Goal: Transaction & Acquisition: Book appointment/travel/reservation

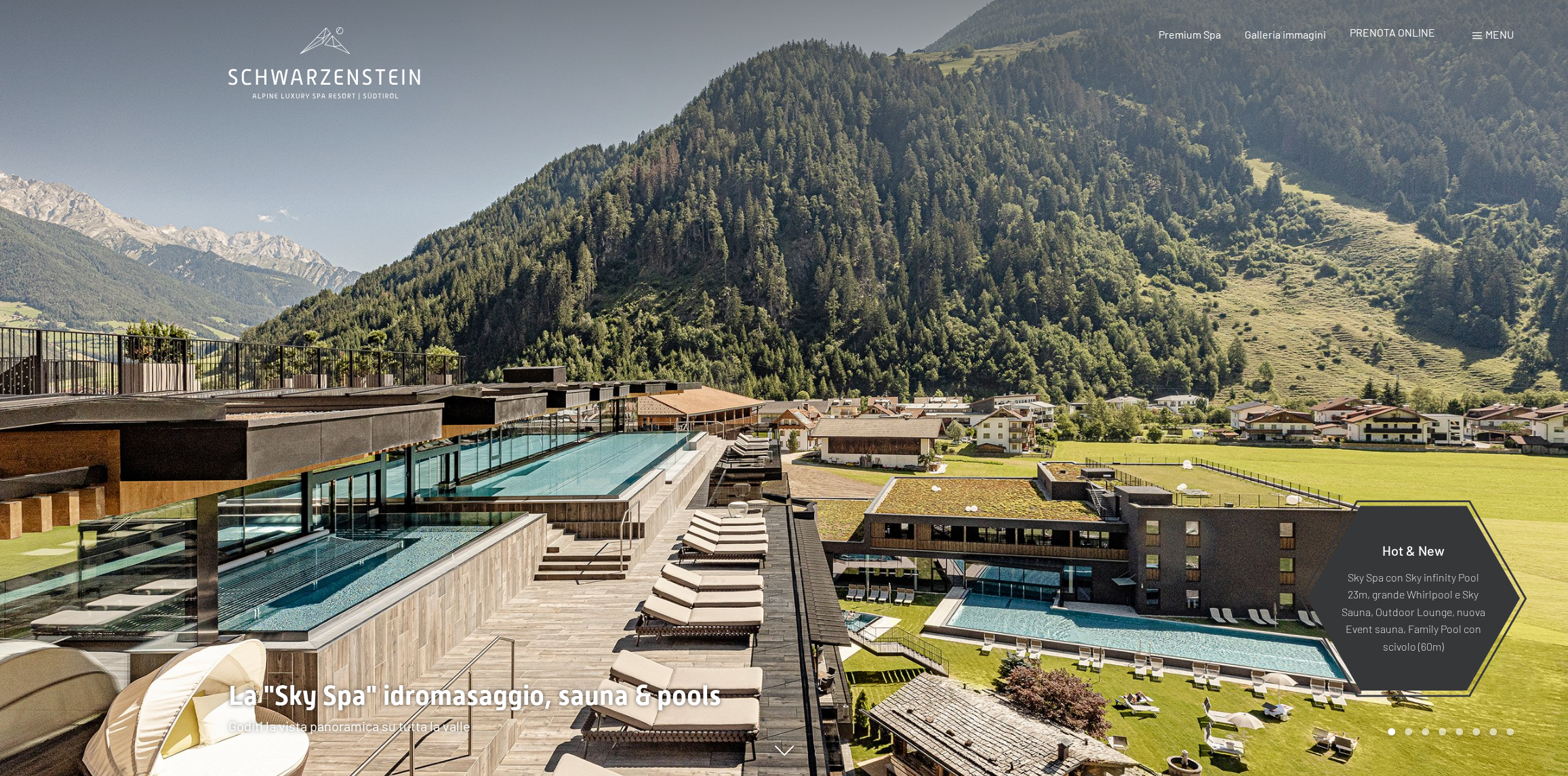
click at [1410, 37] on span "PRENOTA ONLINE" at bounding box center [1392, 31] width 85 height 13
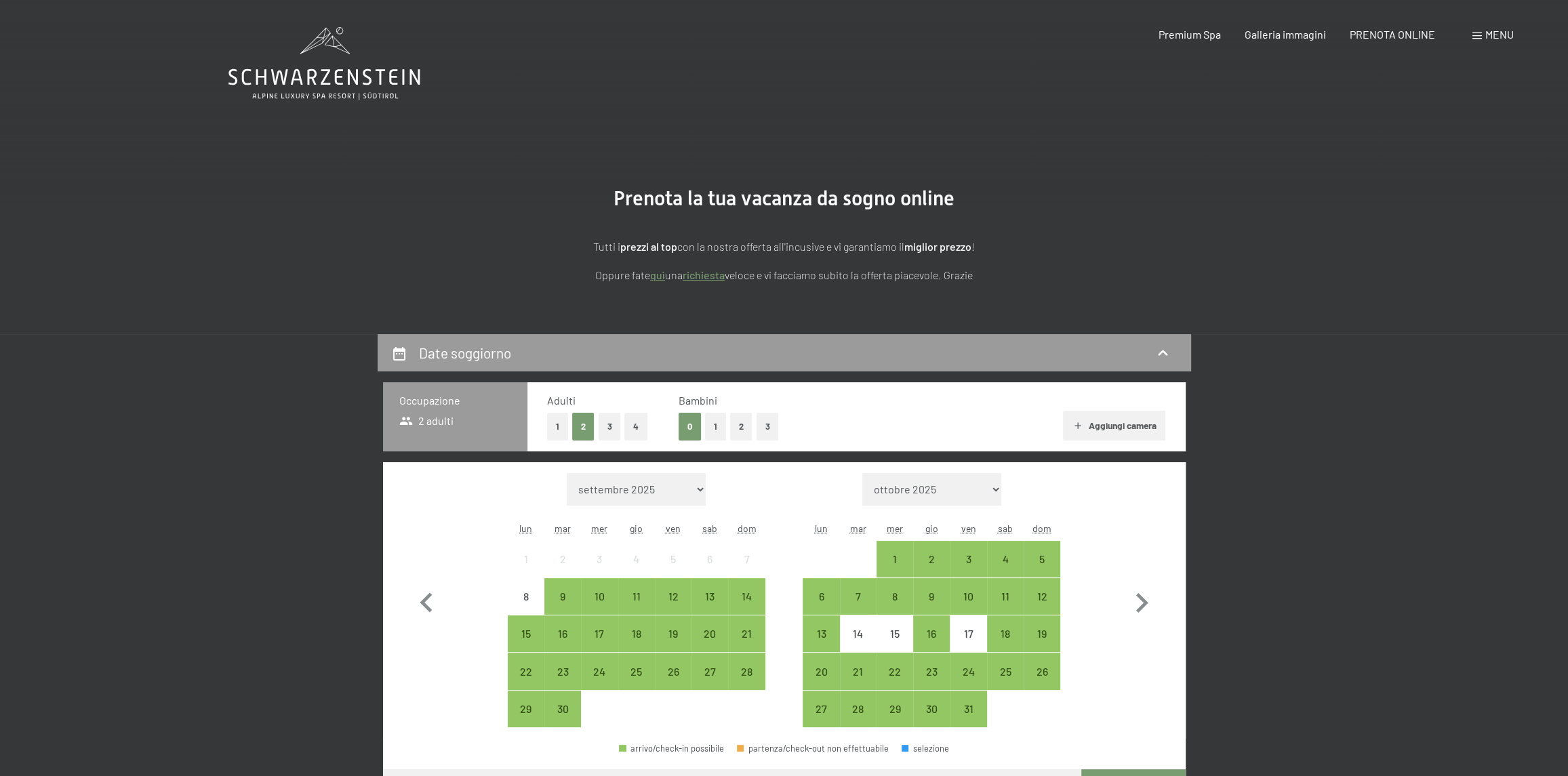
click at [739, 427] on span "Consenso marketing*" at bounding box center [705, 428] width 103 height 14
click at [647, 427] on input "Consenso marketing*" at bounding box center [640, 428] width 14 height 14
click at [739, 429] on span "Consenso marketing*" at bounding box center [705, 428] width 103 height 14
click at [647, 429] on input "Consenso marketing*" at bounding box center [640, 428] width 14 height 14
checkbox input "false"
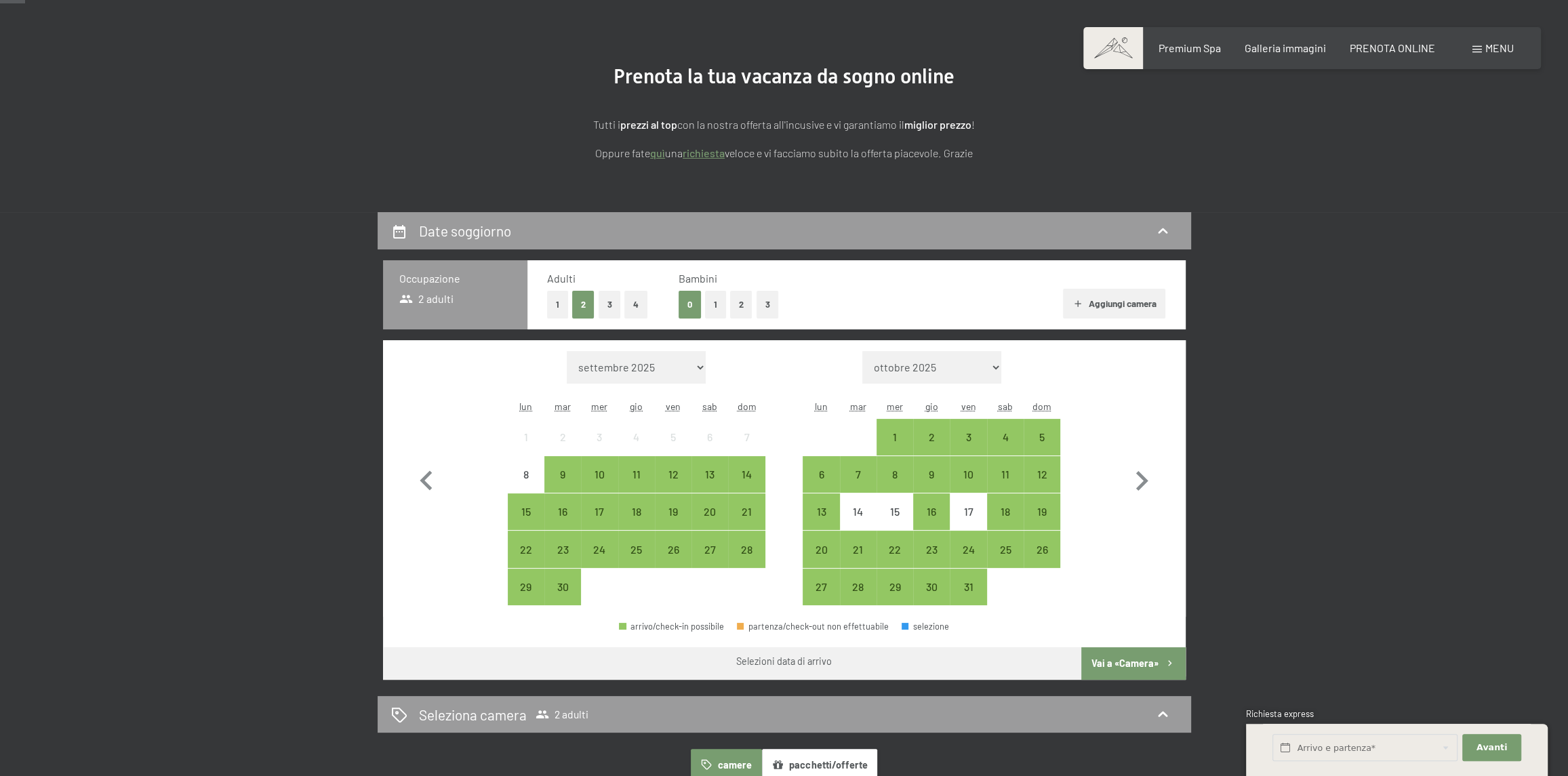
scroll to position [136, 0]
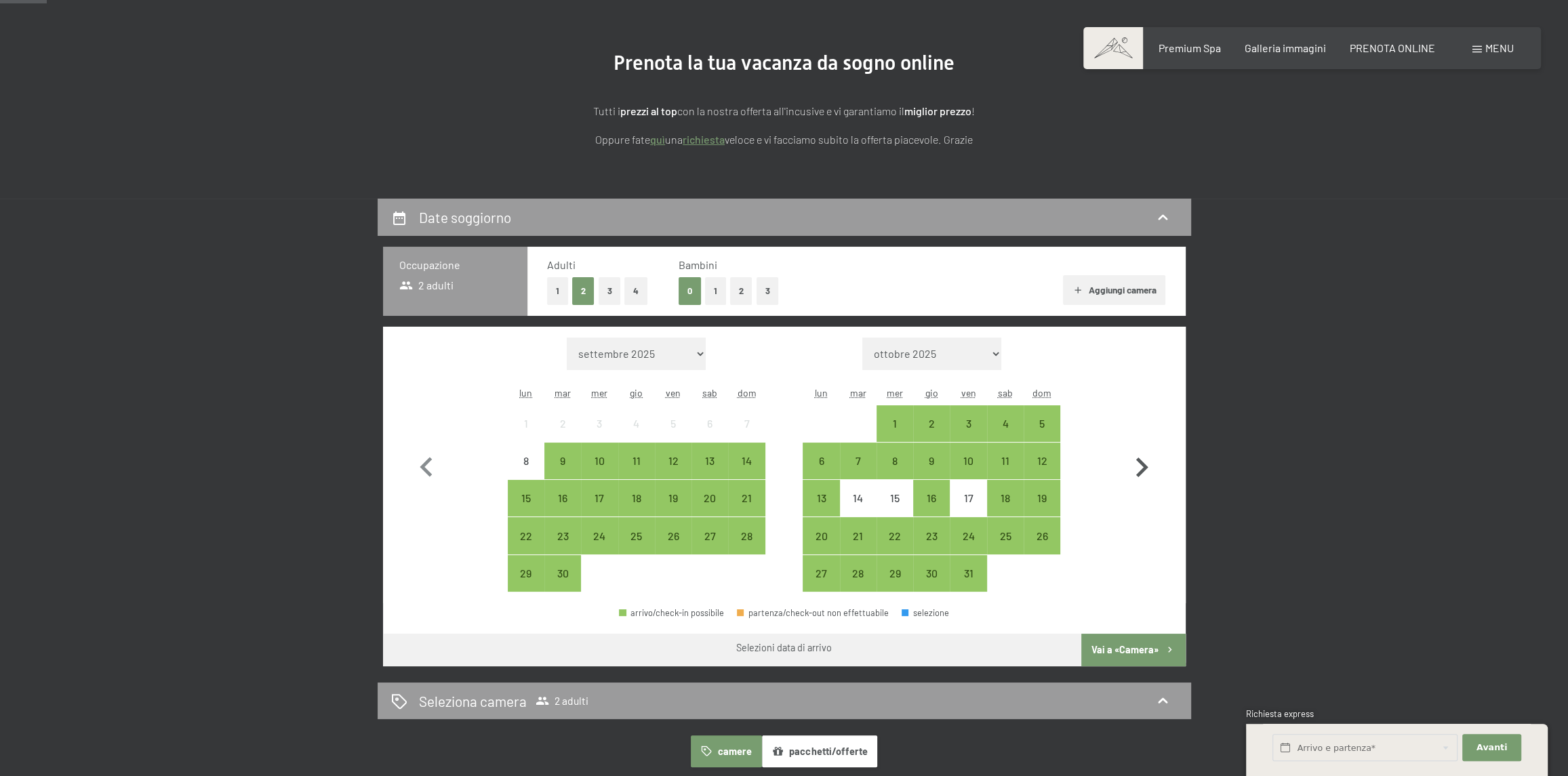
click at [1130, 466] on icon "button" at bounding box center [1142, 467] width 39 height 39
select select "2025-10-01"
select select "2025-11-01"
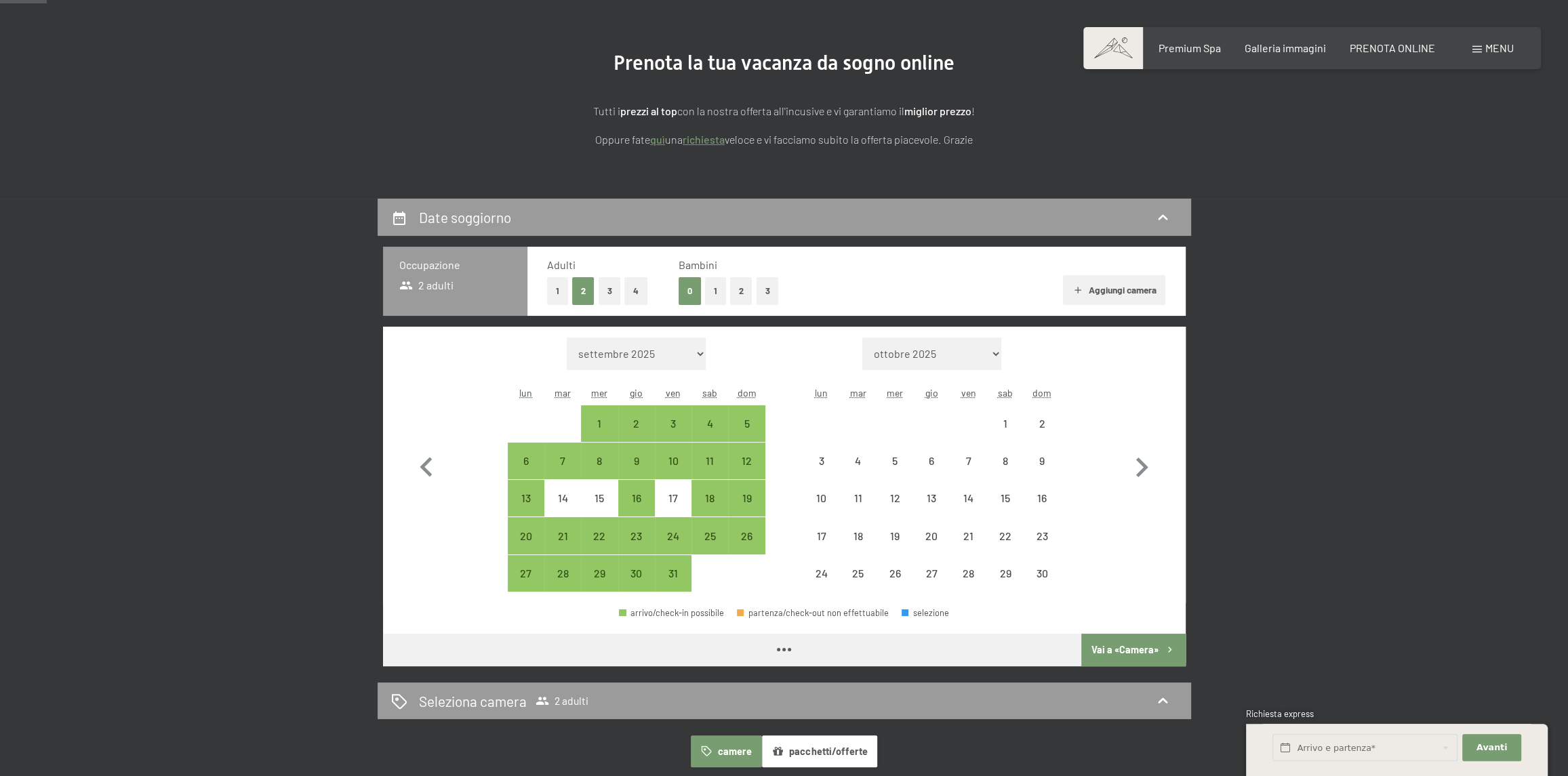
click at [746, 296] on button "2" at bounding box center [741, 291] width 22 height 27
select select "2025-10-01"
select select "2025-11-01"
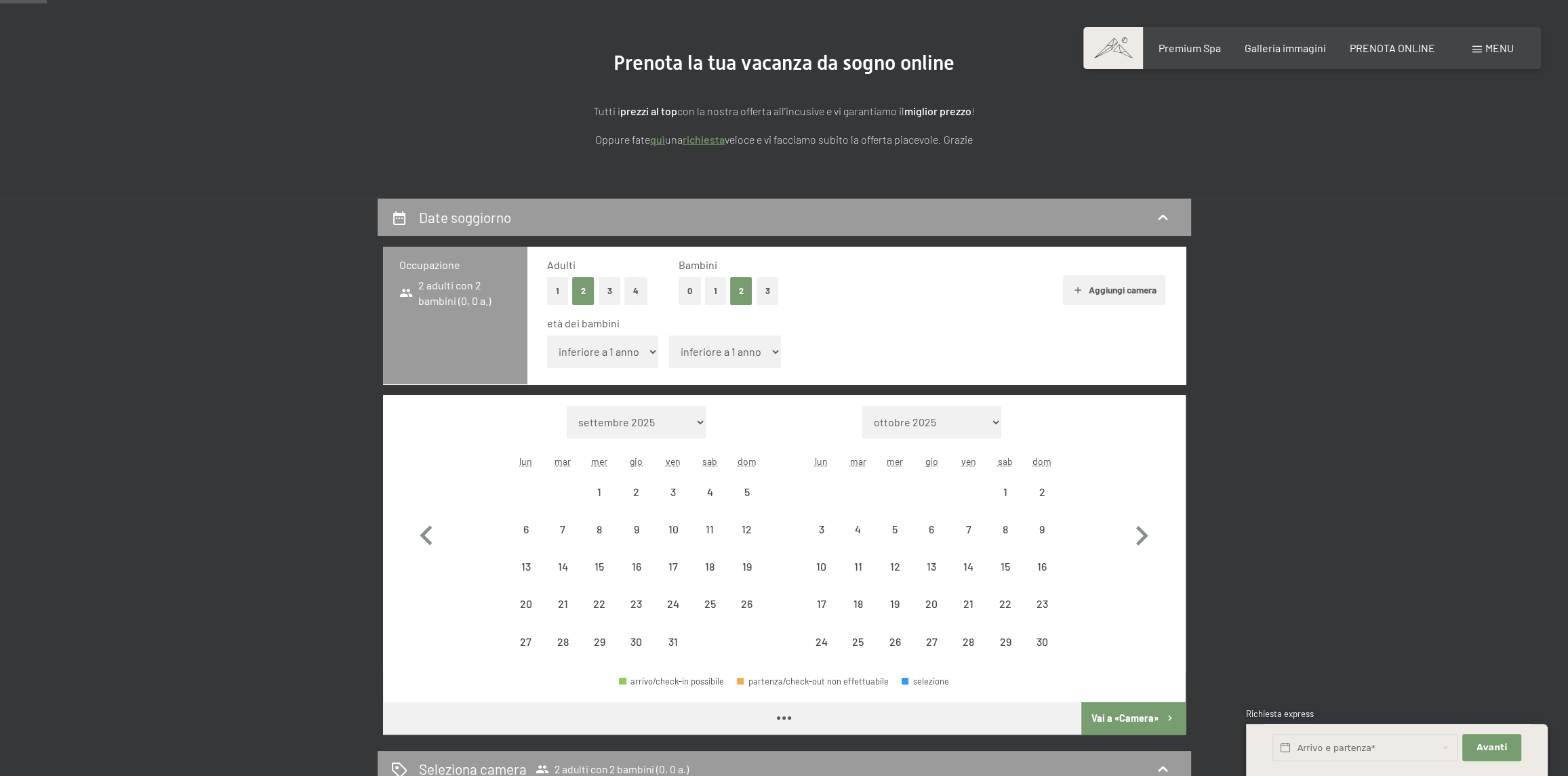
select select "2025-10-01"
select select "2025-11-01"
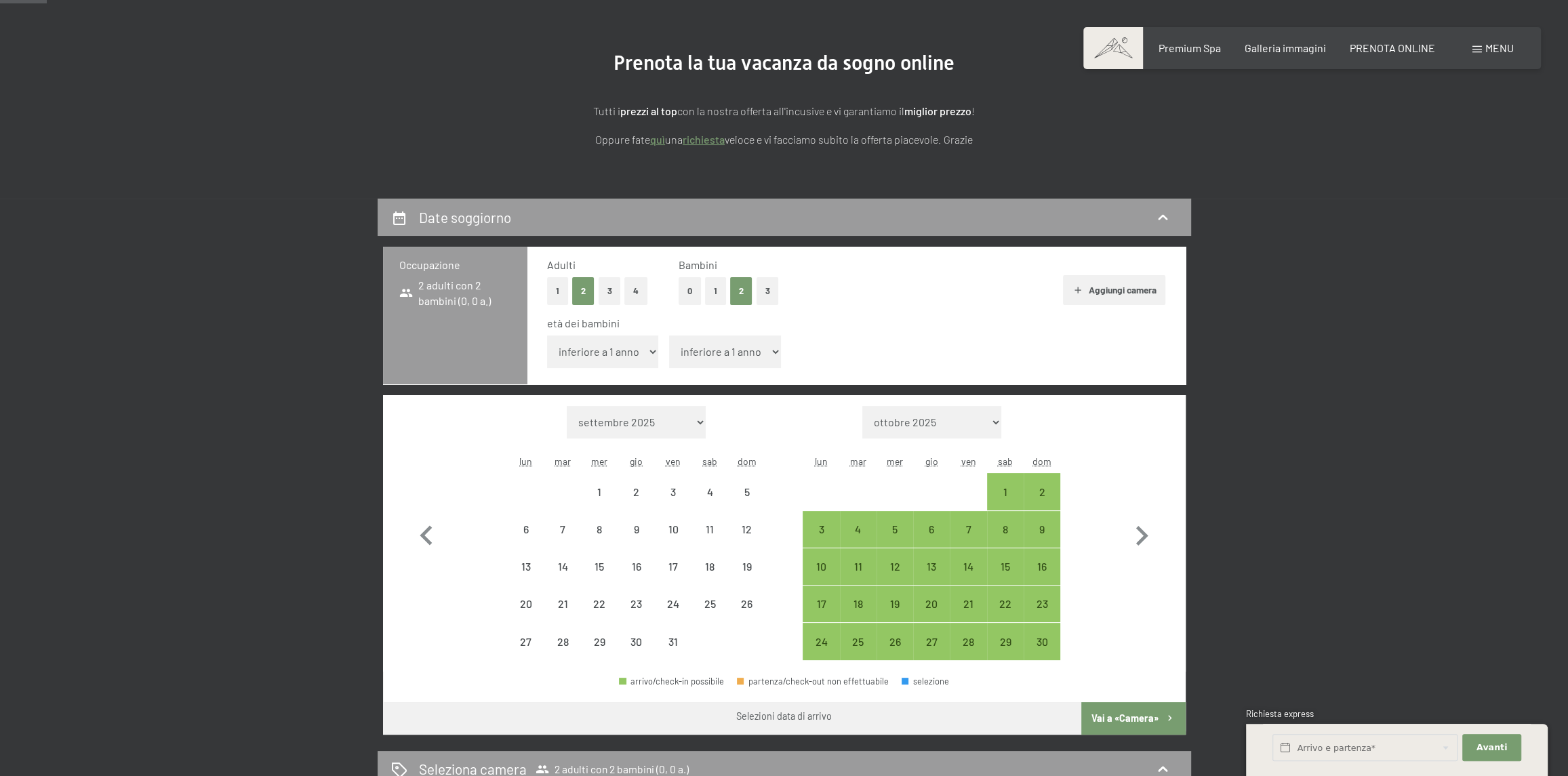
select select "2025-10-01"
select select "2025-11-01"
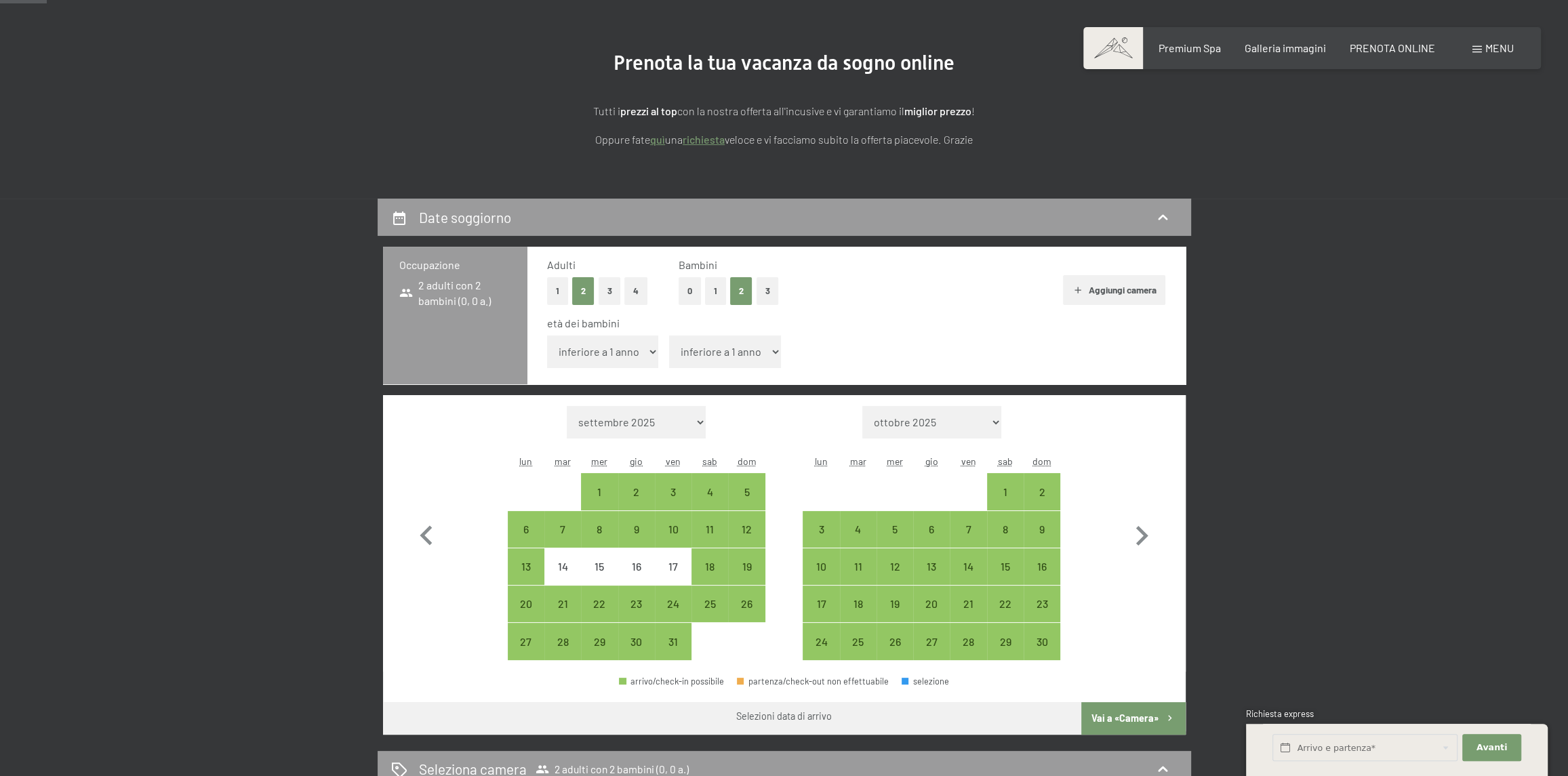
select select "2025-10-01"
select select "2025-11-01"
click at [1136, 527] on icon "button" at bounding box center [1142, 536] width 12 height 20
select select "2025-11-01"
select select "2025-12-01"
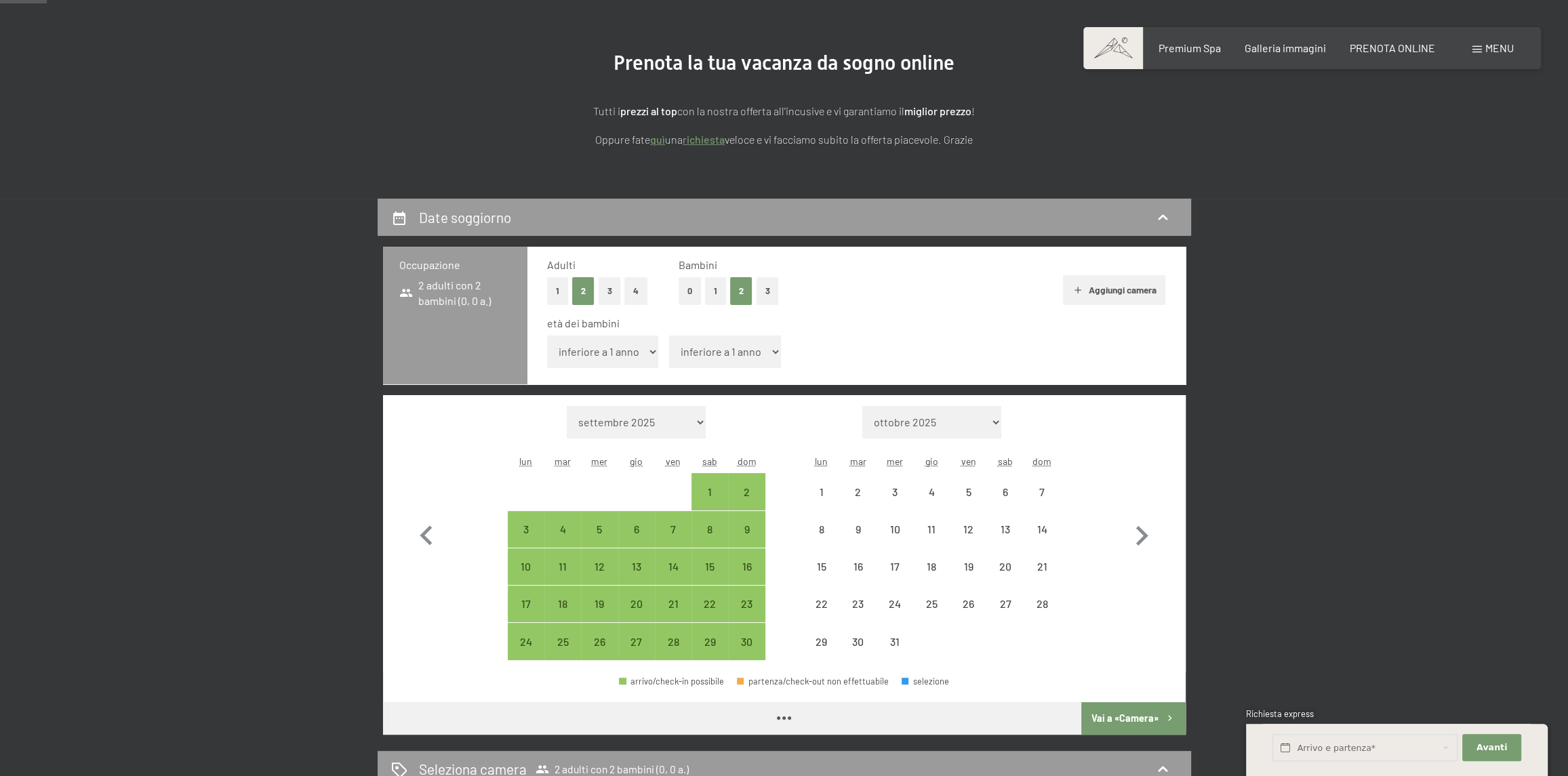
select select "2025-11-01"
select select "2025-12-01"
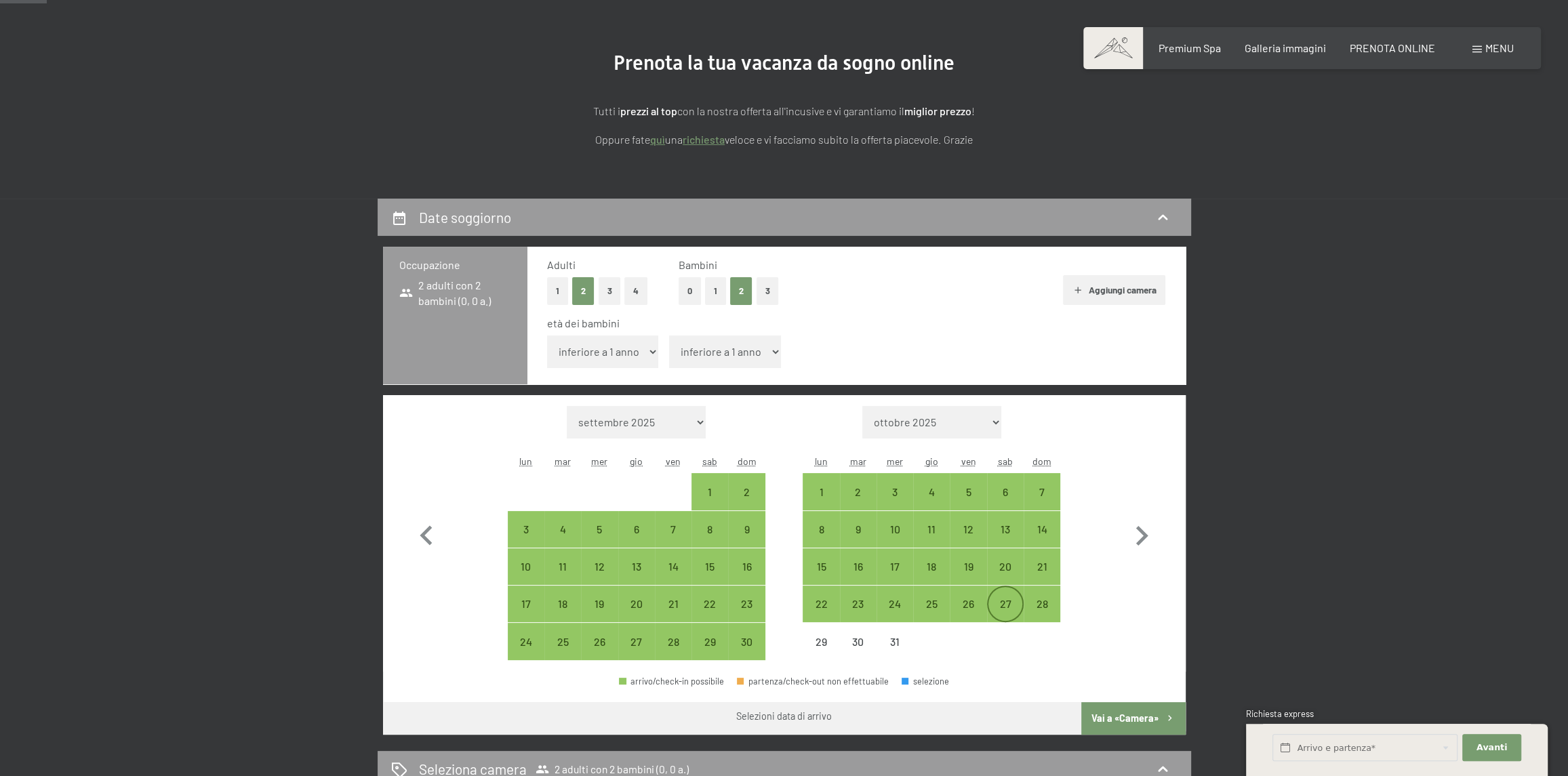
click at [1003, 598] on div "27" at bounding box center [1005, 615] width 34 height 34
select select "2025-11-01"
select select "2025-12-01"
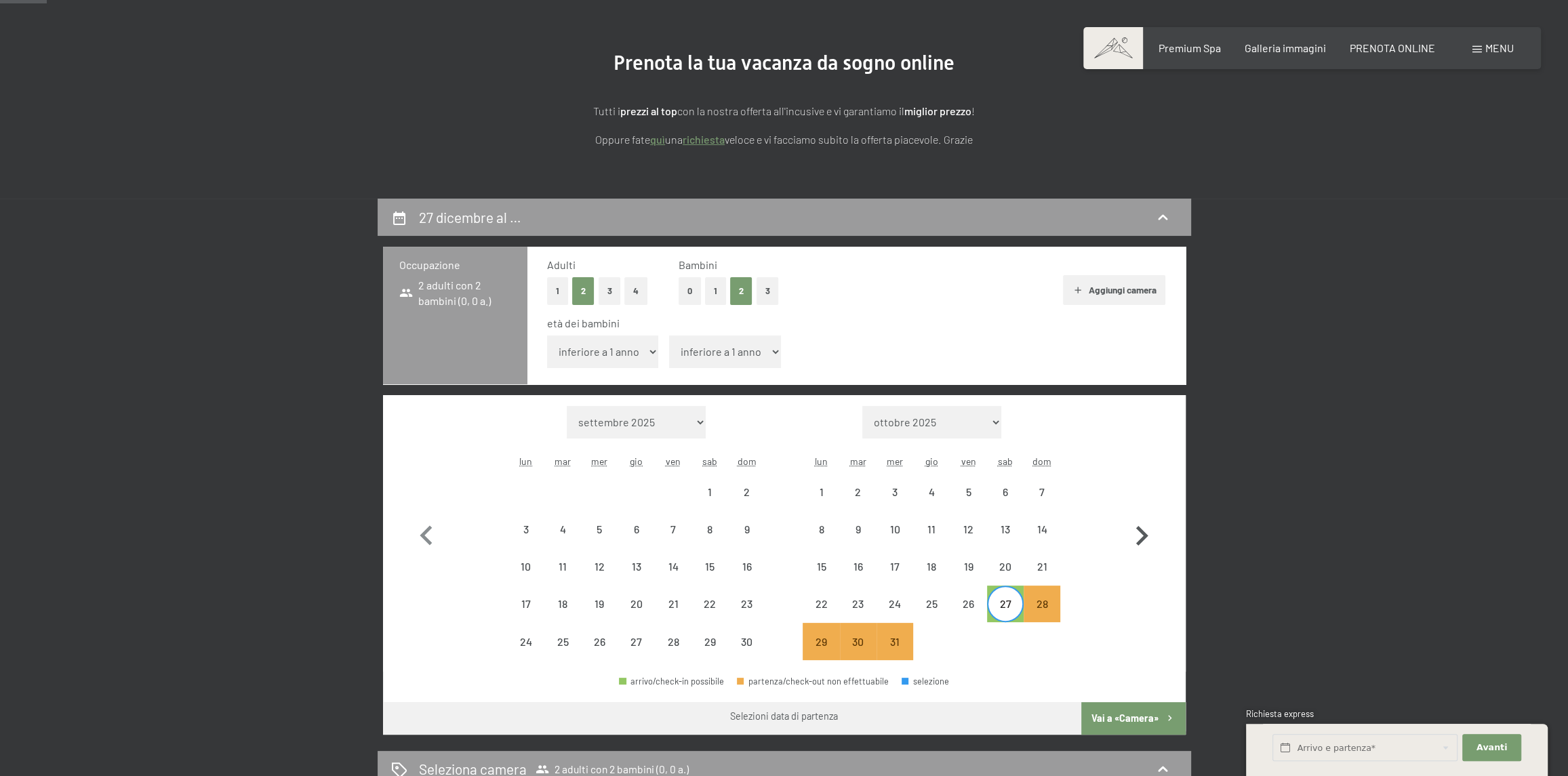
click at [1135, 532] on icon "button" at bounding box center [1142, 536] width 39 height 39
select select "2025-12-01"
select select "2026-01-01"
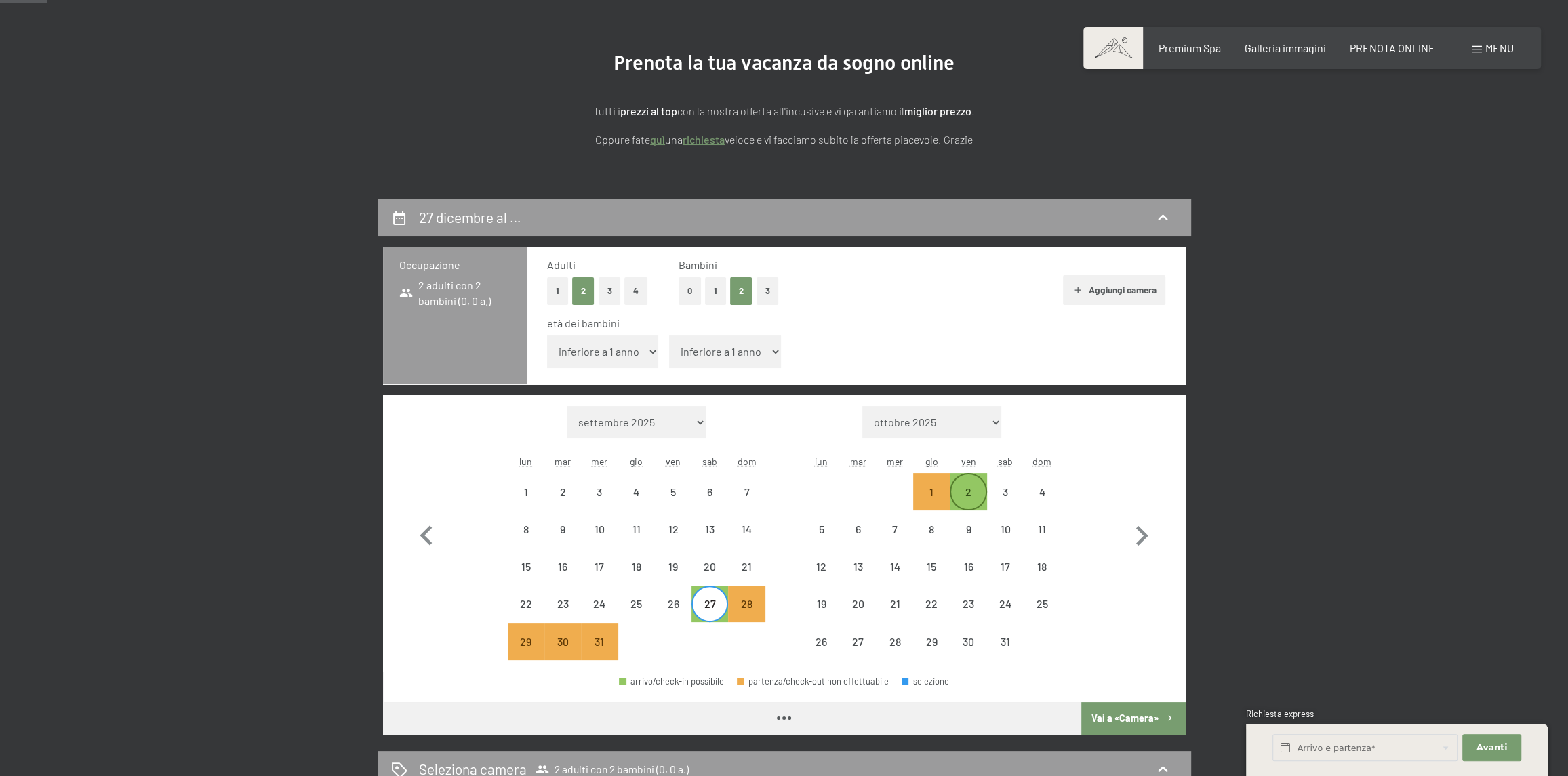
select select "2025-12-01"
select select "2026-01-01"
click at [998, 496] on div "3" at bounding box center [1005, 503] width 34 height 34
select select "2025-12-01"
select select "2026-01-01"
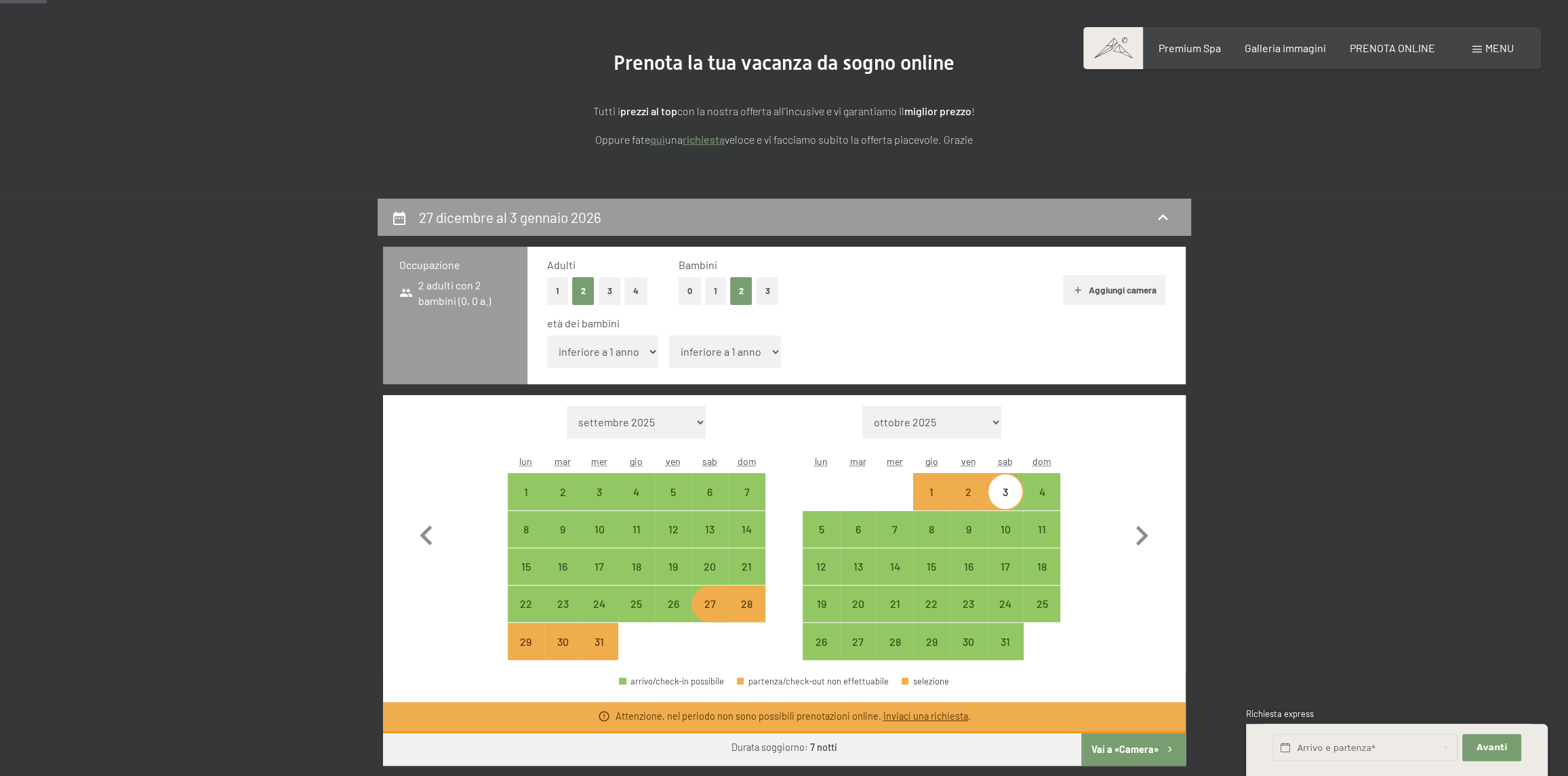
click at [609, 347] on select "inferiore a 1 anno 1 anno 2 anni 3 anni 4 anni 5 anni 6 anni 7 anni 8 anni 9 an…" at bounding box center [603, 351] width 111 height 32
select select "9"
click at [547, 335] on select "inferiore a 1 anno 1 anno 2 anni 3 anni 4 anni 5 anni 6 anni 7 anni 8 anni 9 an…" at bounding box center [603, 351] width 111 height 32
select select "2025-12-01"
select select "2026-01-01"
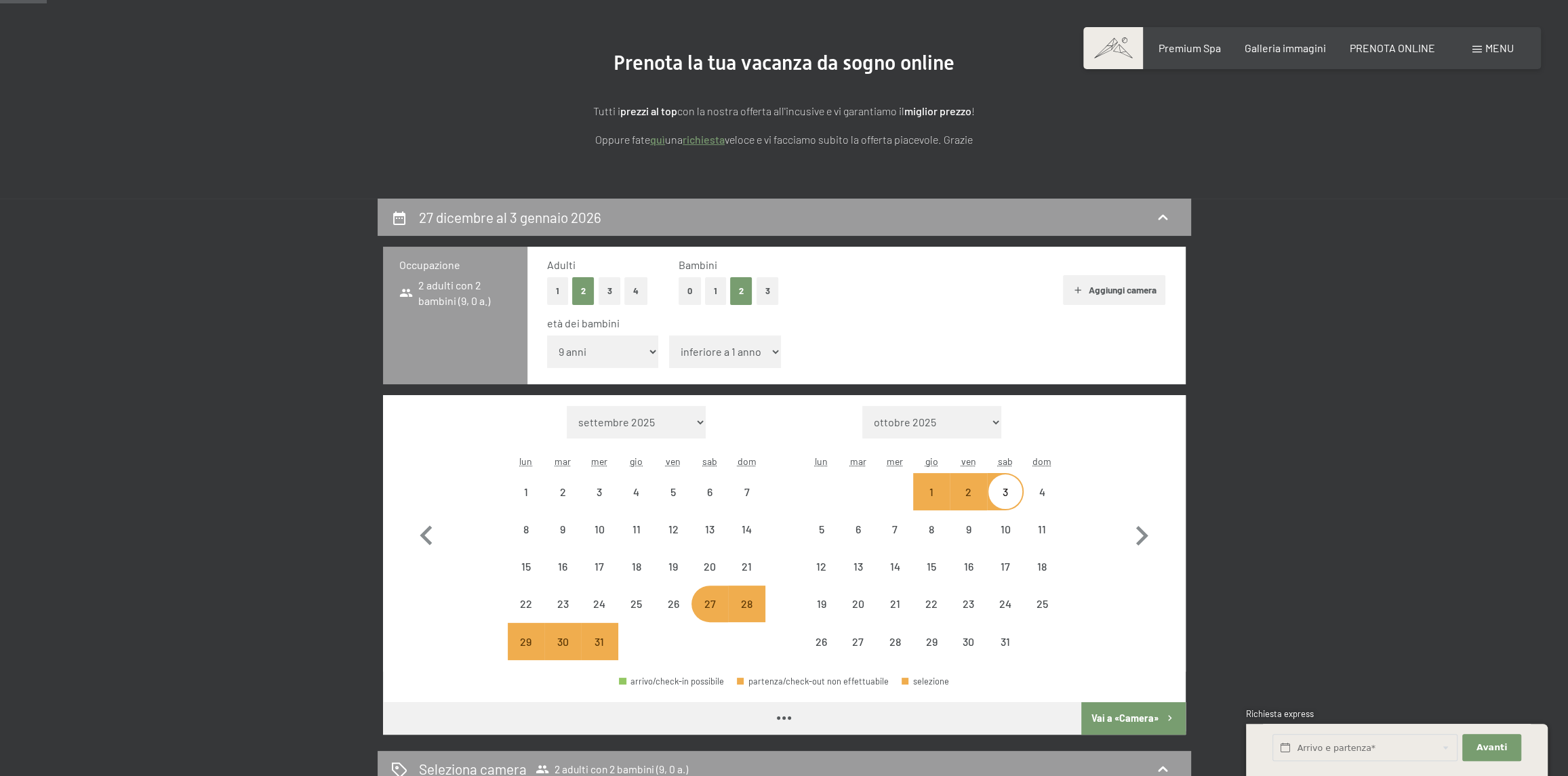
click at [770, 338] on select "inferiore a 1 anno 1 anno 2 anni 3 anni 4 anni 5 anni 6 anni 7 anni 8 anni 9 an…" at bounding box center [724, 351] width 111 height 32
select select "2025-12-01"
select select "2026-01-01"
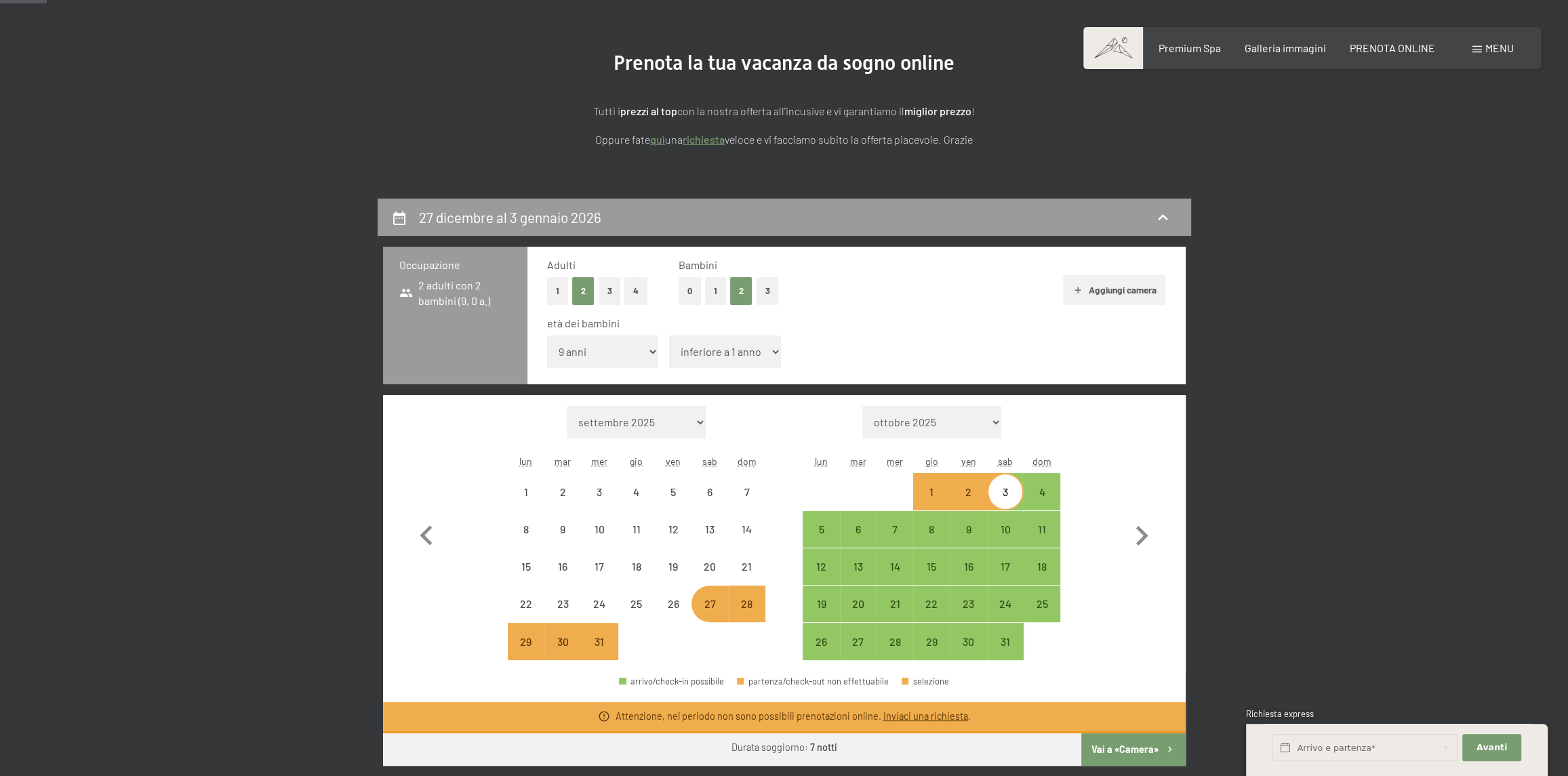
select select "2025-12-01"
select select "2026-01-01"
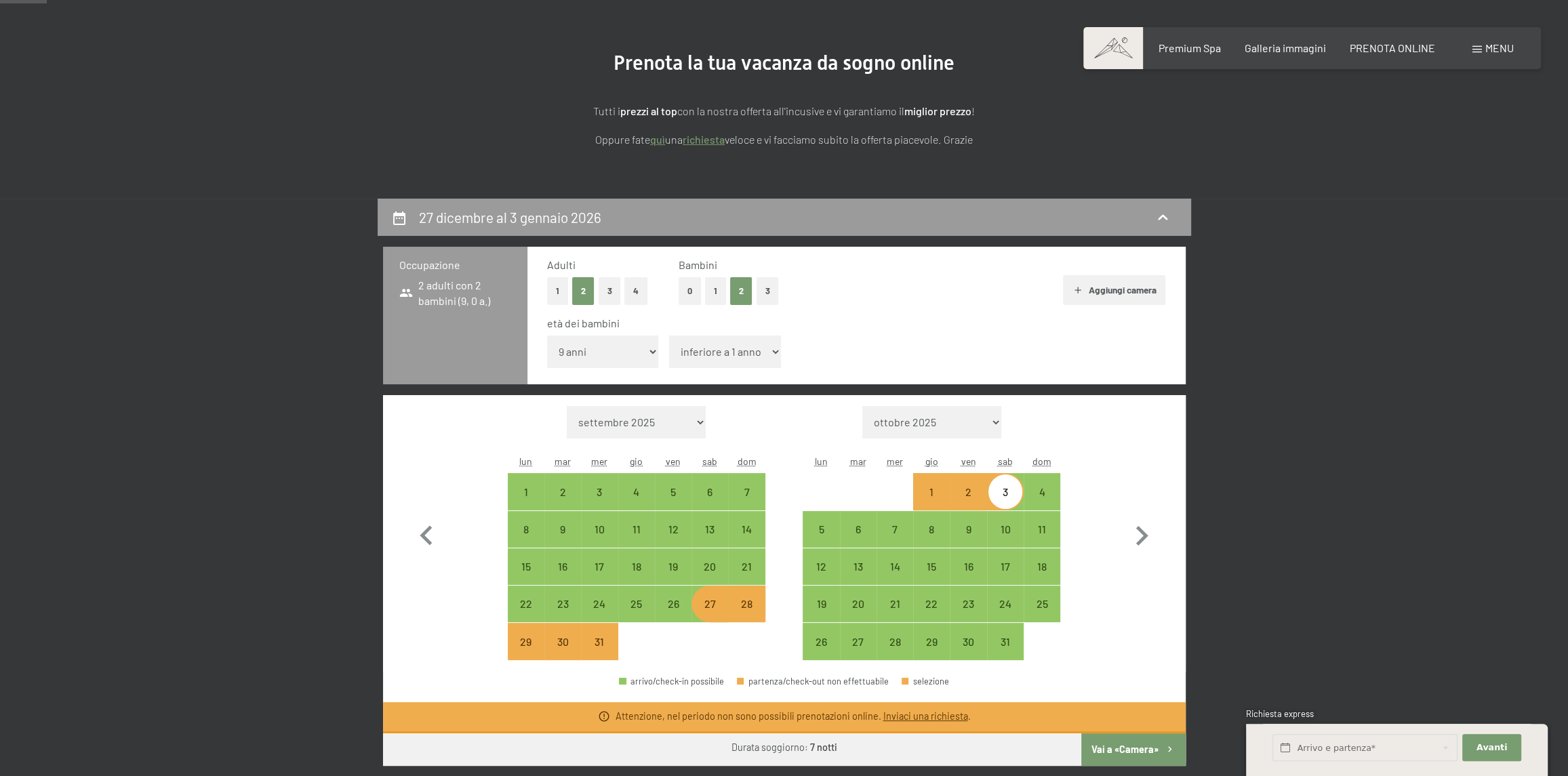
select select "12"
click at [669, 335] on select "inferiore a 1 anno 1 anno 2 anni 3 anni 4 anni 5 anni 6 anni 7 anni 8 anni 9 an…" at bounding box center [724, 351] width 111 height 32
select select "2025-12-01"
select select "2026-01-01"
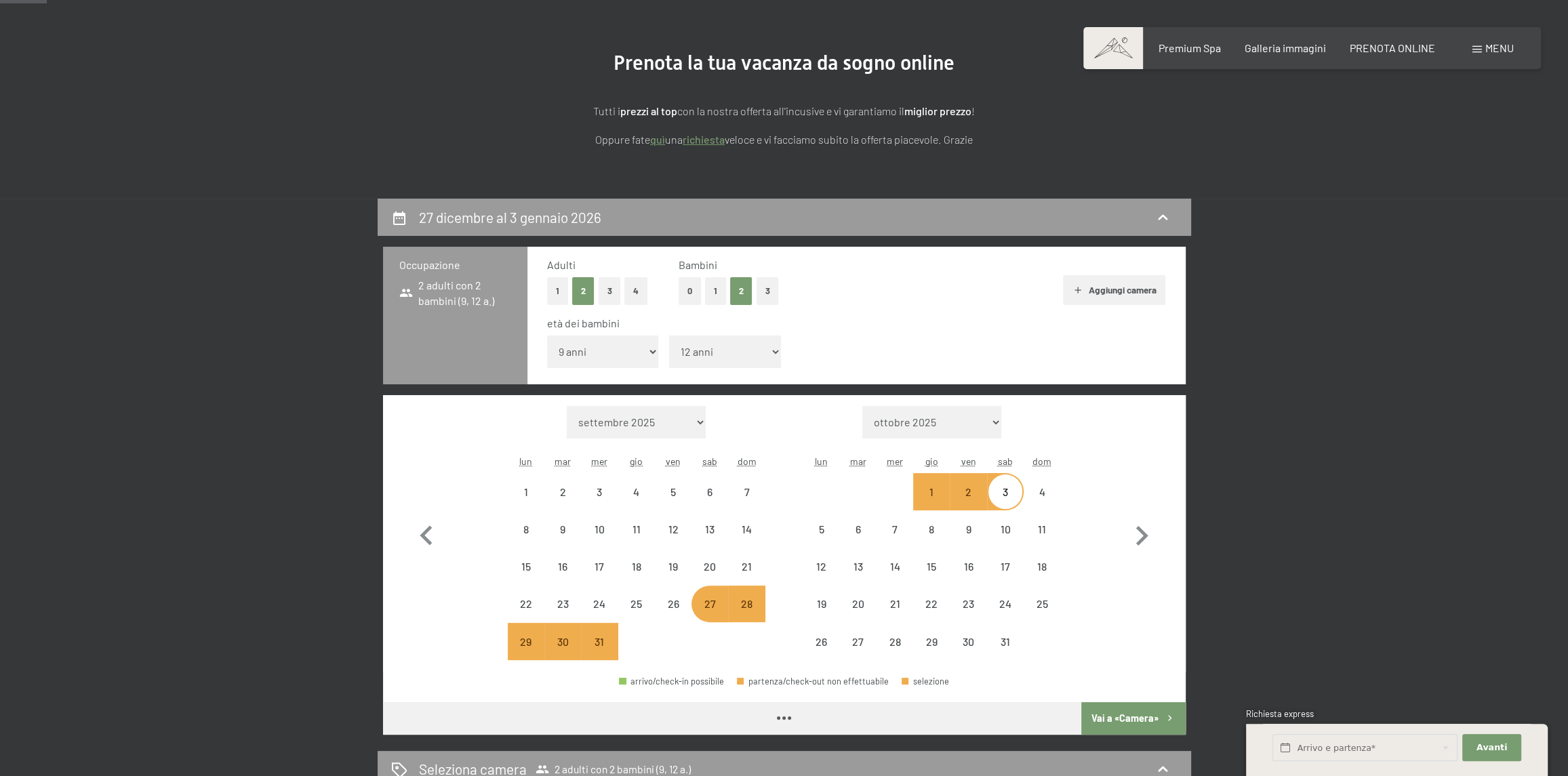
select select "2025-12-01"
select select "2026-01-01"
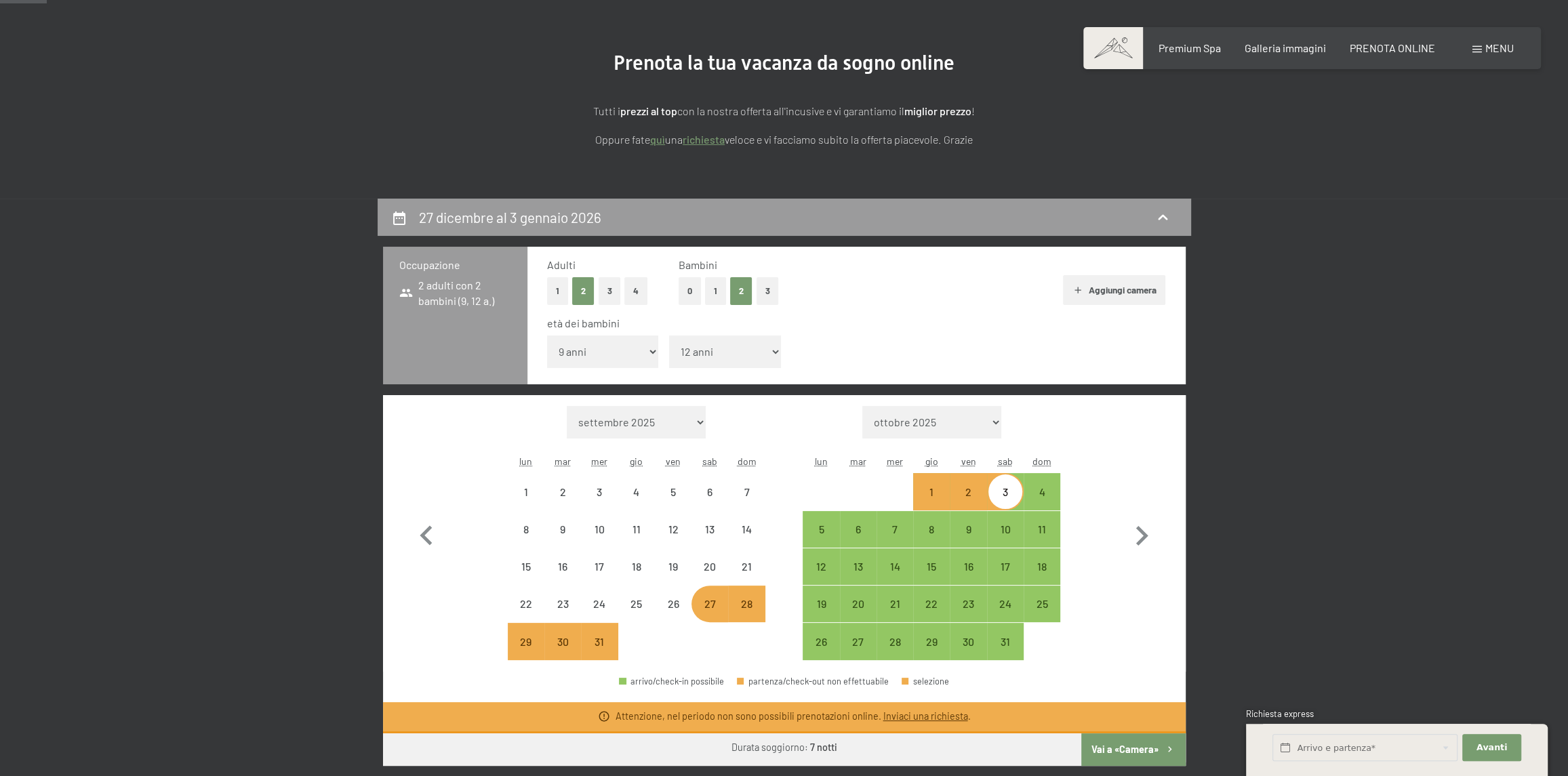
select select "2025-12-01"
select select "2026-01-01"
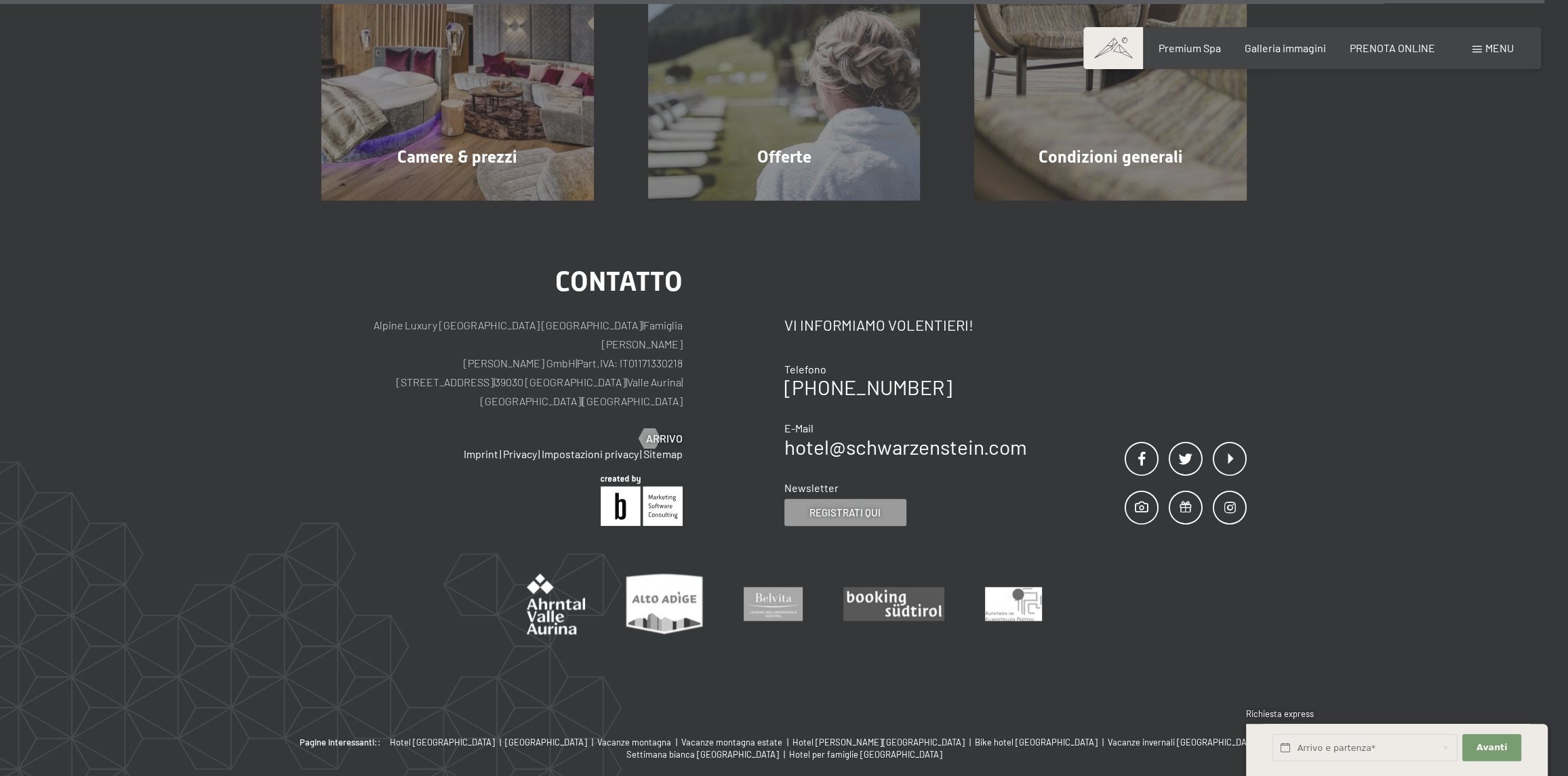
scroll to position [1457, 0]
